Goal: Navigation & Orientation: Find specific page/section

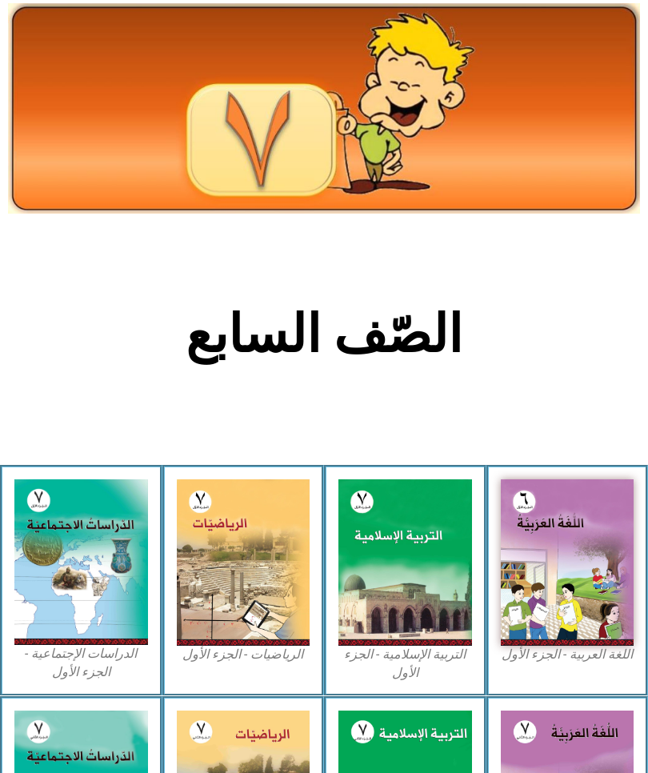
click at [600, 576] on img at bounding box center [568, 562] width 134 height 166
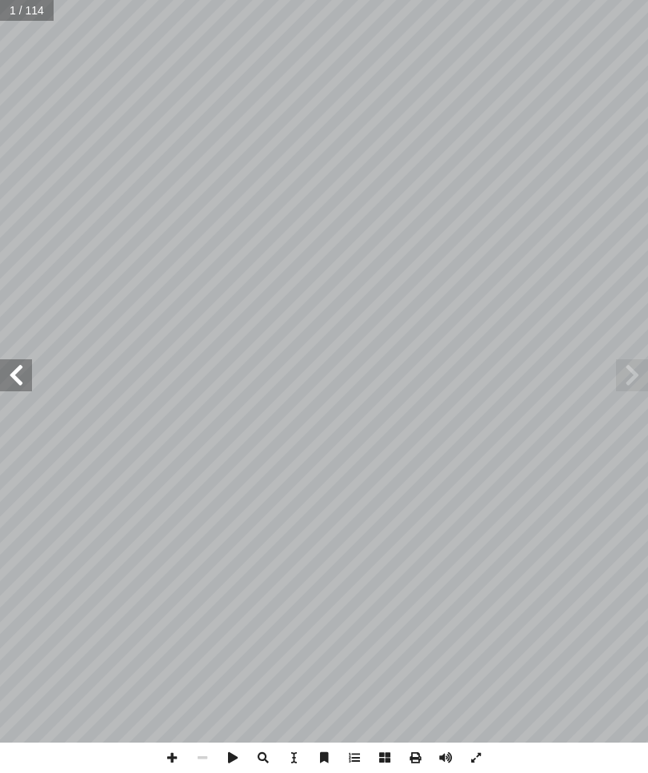
click at [21, 380] on span at bounding box center [16, 375] width 32 height 32
click at [22, 379] on span at bounding box center [16, 375] width 32 height 32
click at [20, 375] on span at bounding box center [16, 375] width 32 height 32
click at [10, 374] on span at bounding box center [16, 375] width 32 height 32
click at [17, 373] on span at bounding box center [16, 375] width 32 height 32
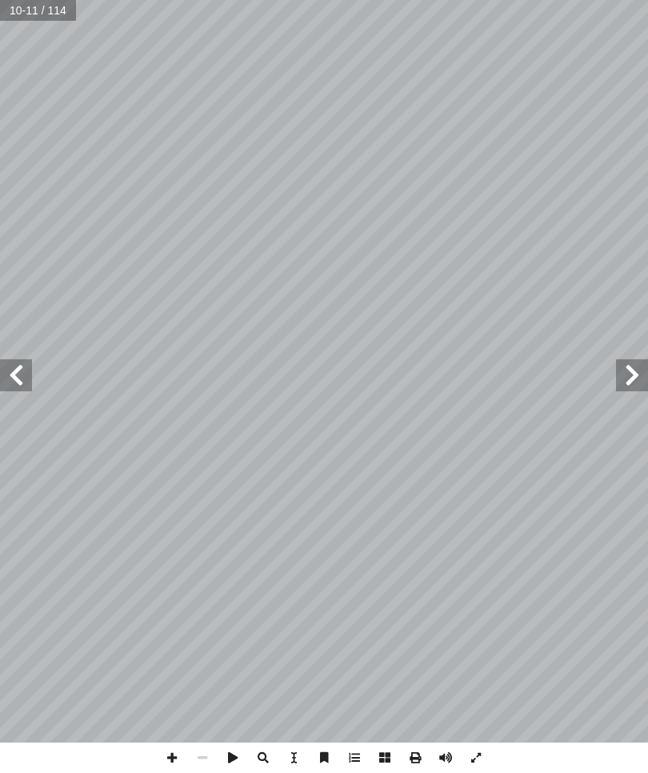
click at [639, 368] on span at bounding box center [632, 375] width 32 height 32
click at [482, 530] on span "ڃ ڃ ڃ ڃ چ چ چ" at bounding box center [394, 527] width 201 height 18
click at [446, 530] on span "ڃ ڃ ڃ ڃ چ چ چ" at bounding box center [394, 527] width 201 height 18
click at [23, 369] on span at bounding box center [16, 375] width 32 height 32
click at [622, 371] on span at bounding box center [632, 375] width 32 height 32
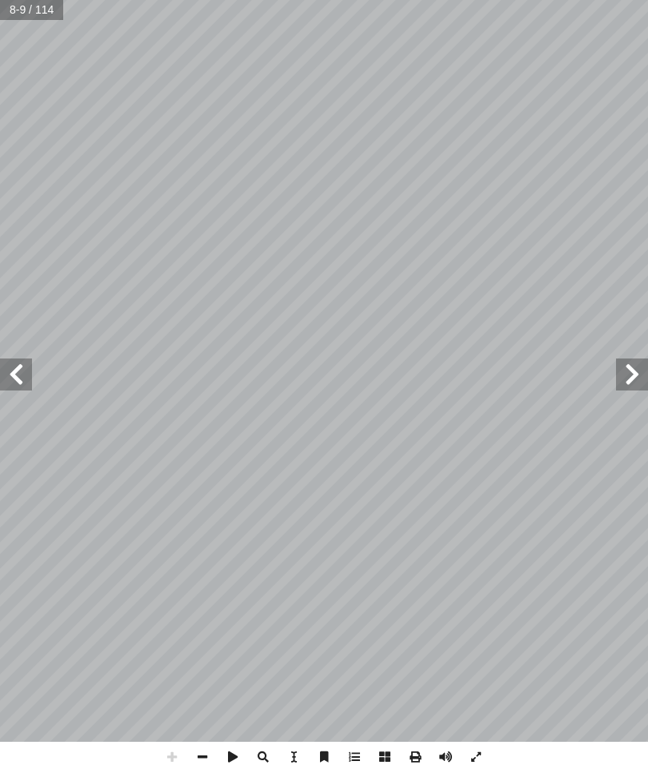
click at [616, 377] on span at bounding box center [632, 375] width 32 height 32
click at [22, 383] on span at bounding box center [16, 375] width 32 height 32
click at [4, 374] on span at bounding box center [16, 375] width 32 height 32
